Goal: Transaction & Acquisition: Book appointment/travel/reservation

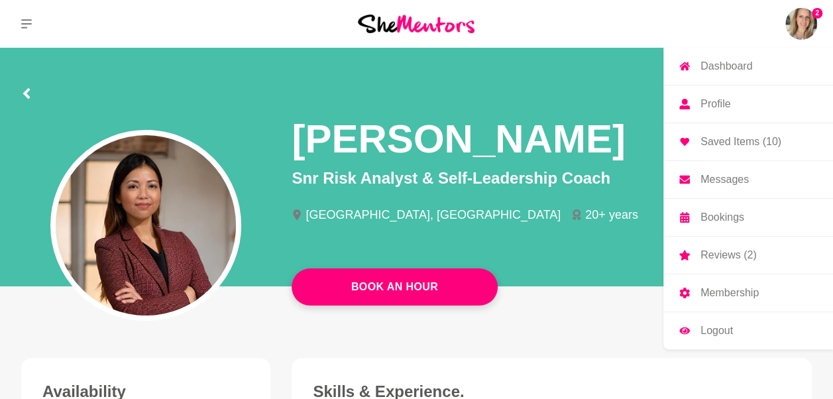
click at [741, 140] on p "Saved Items (10)" at bounding box center [740, 141] width 81 height 11
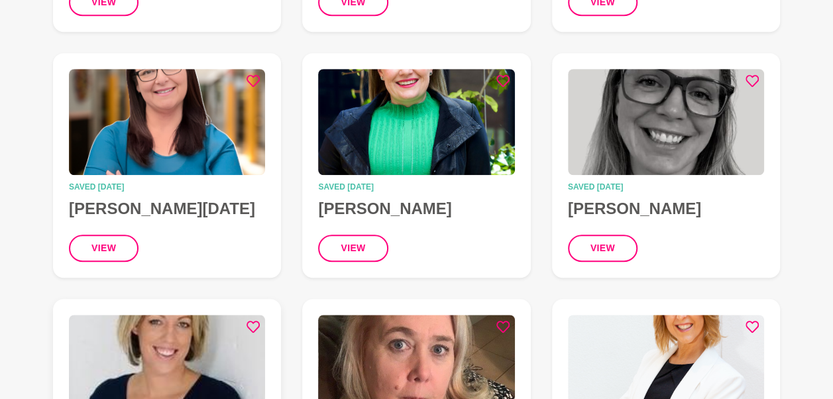
scroll to position [382, 0]
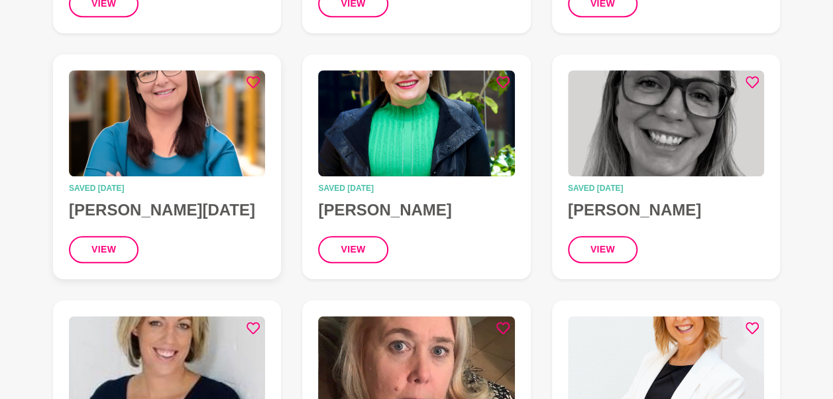
click at [168, 118] on img at bounding box center [167, 123] width 196 height 106
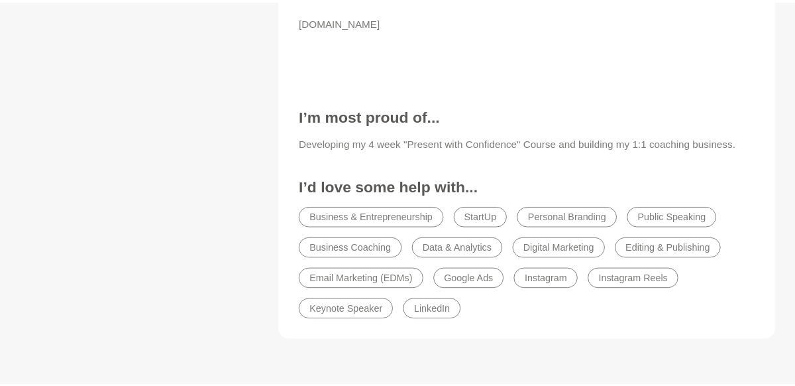
scroll to position [1699, 0]
